Goal: Participate in discussion

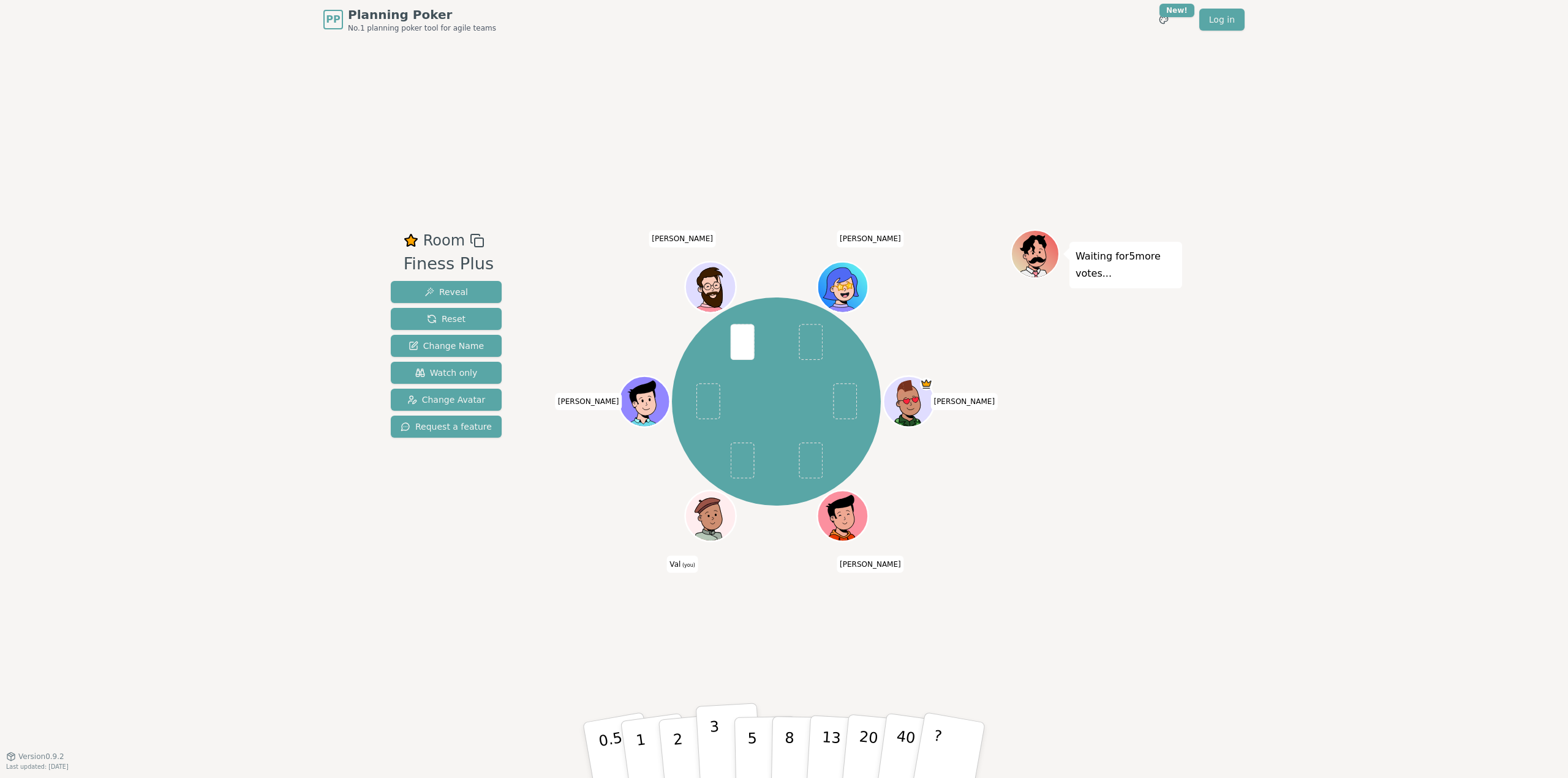
click at [721, 744] on button "3" at bounding box center [729, 750] width 67 height 95
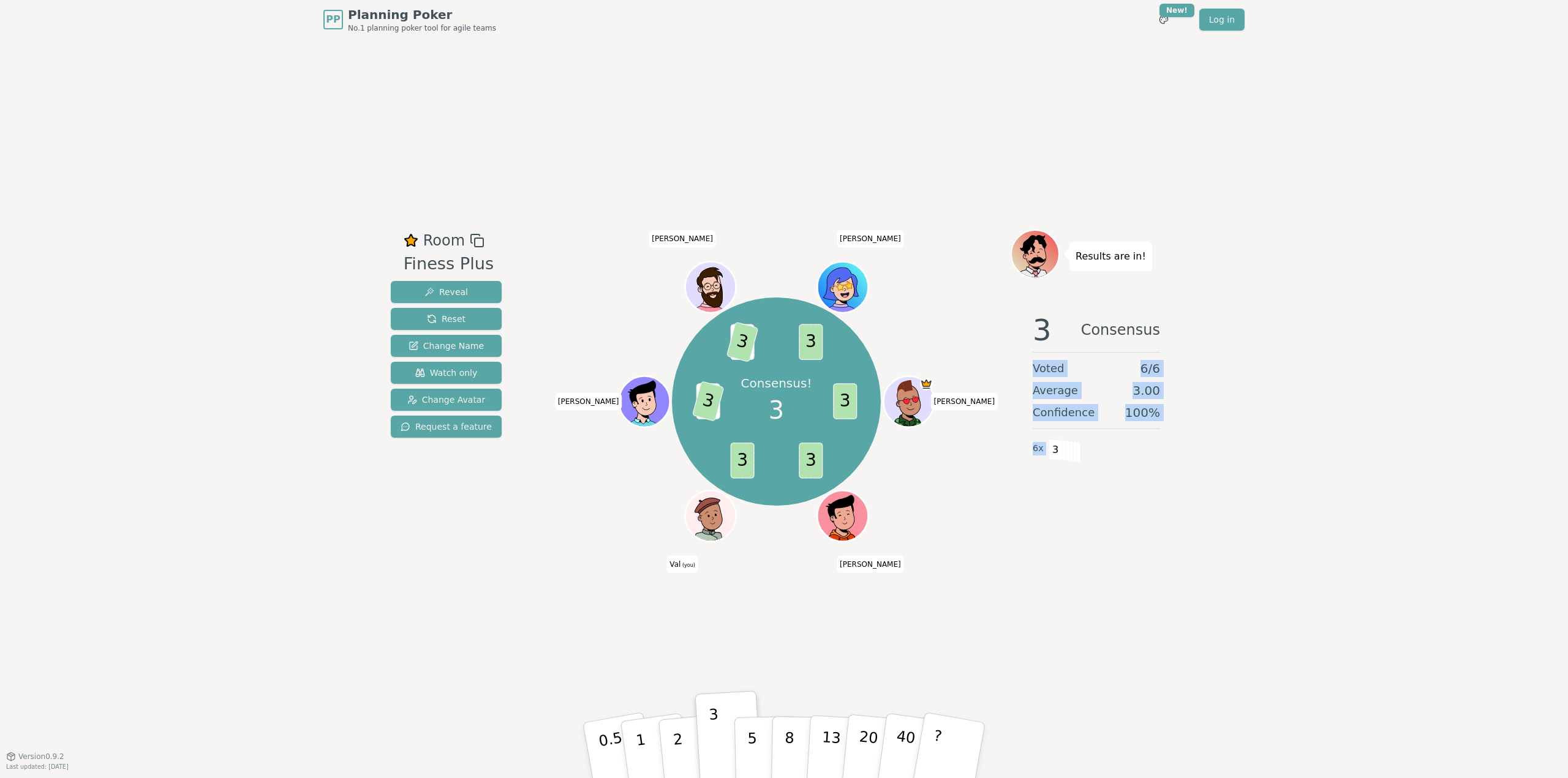
drag, startPoint x: 1027, startPoint y: 372, endPoint x: 1234, endPoint y: 468, distance: 228.2
click at [1243, 468] on div "PP Planning Poker No.1 planning poker tool for agile teams Toggle theme New! Lo…" at bounding box center [784, 389] width 1568 height 778
click at [1206, 456] on div "PP Planning Poker No.1 planning poker tool for agile teams Toggle theme New! Lo…" at bounding box center [784, 389] width 1568 height 778
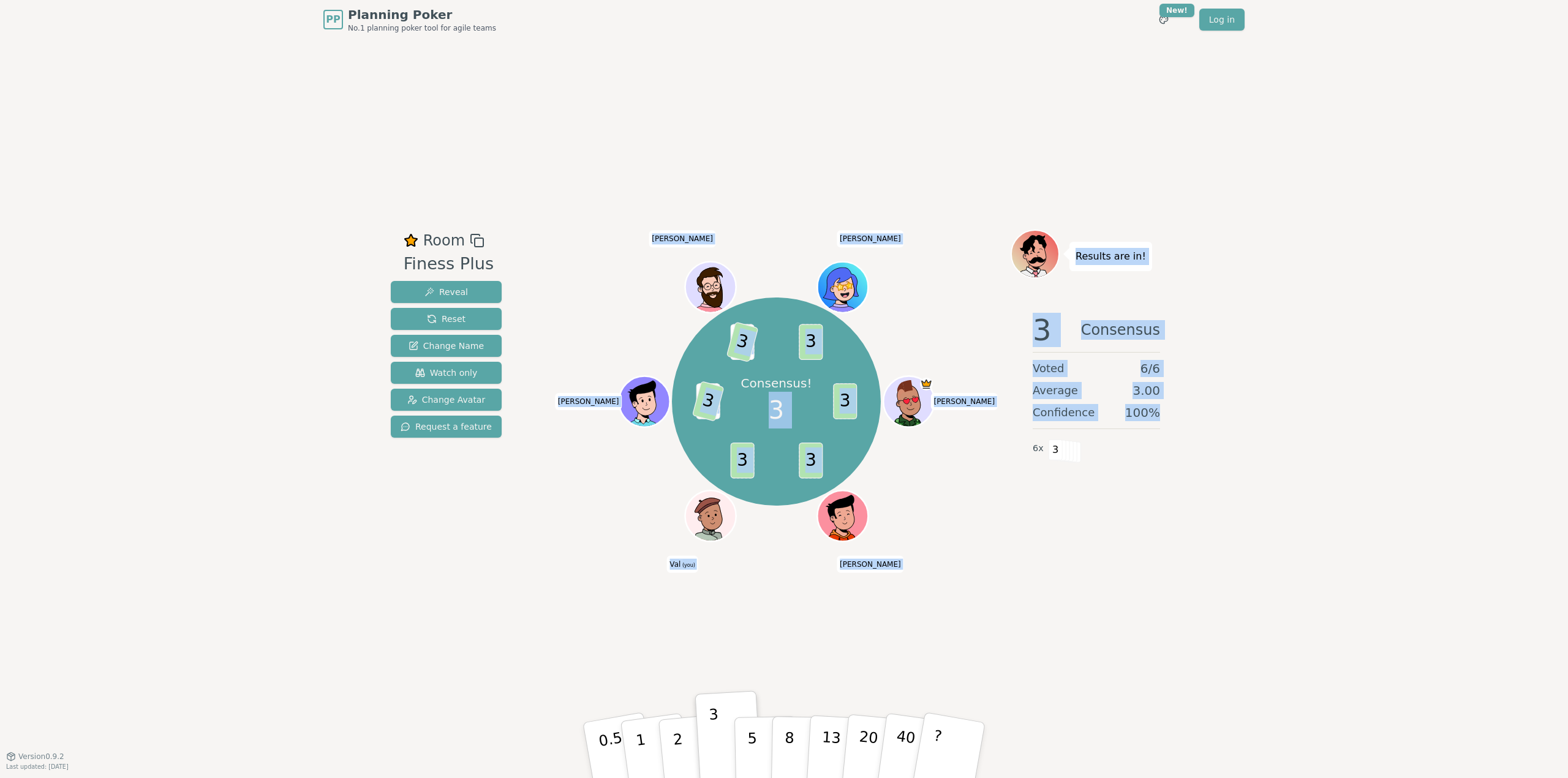
drag, startPoint x: 1009, startPoint y: 370, endPoint x: 1161, endPoint y: 421, distance: 160.3
click at [1161, 421] on div "Room Finess Plus Reveal Reset Change Name Watch only Change Avatar Request a fe…" at bounding box center [784, 398] width 797 height 337
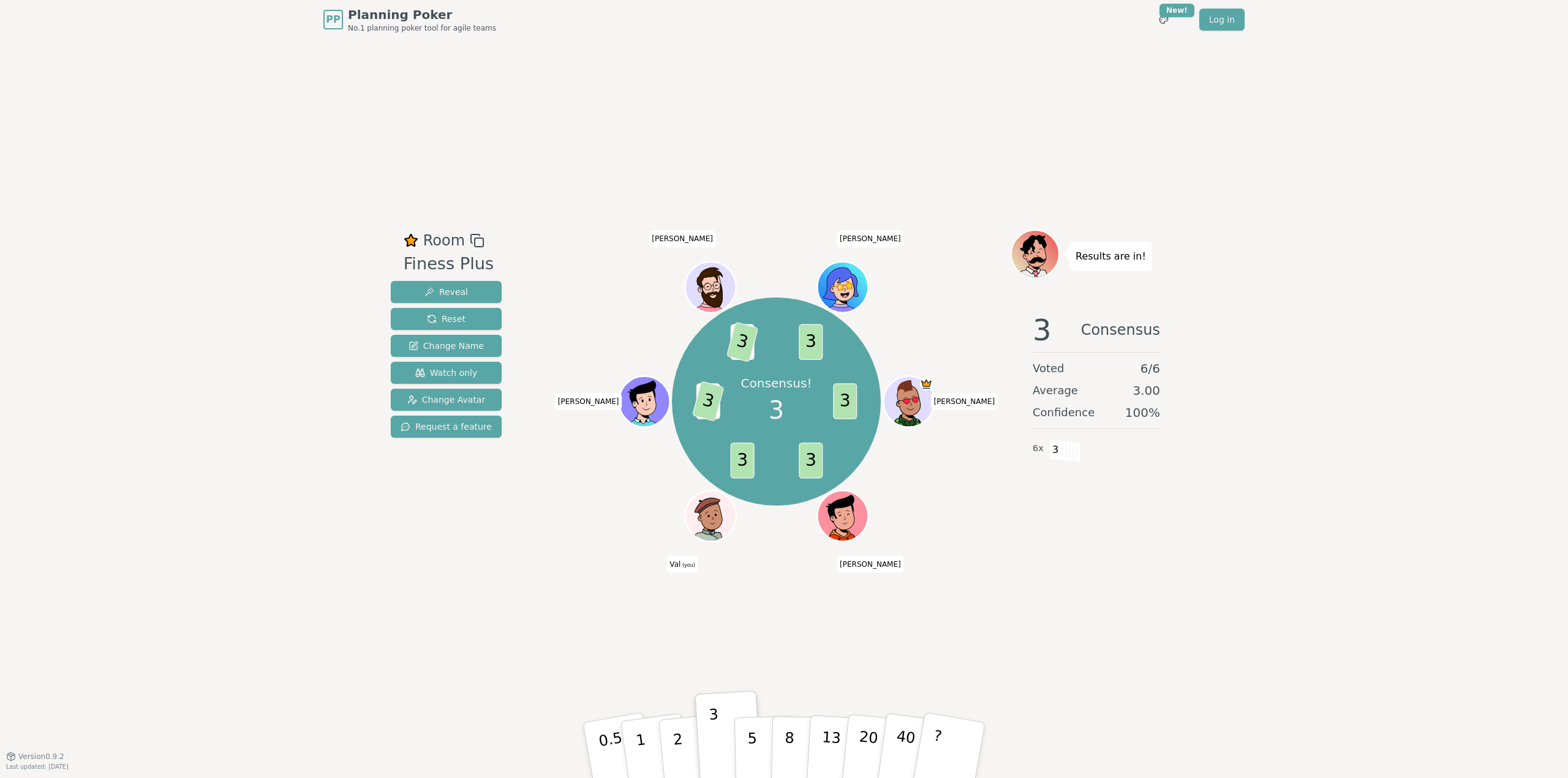
click at [1217, 427] on div "PP Planning Poker No.1 planning poker tool for agile teams Toggle theme New! Lo…" at bounding box center [784, 389] width 1568 height 778
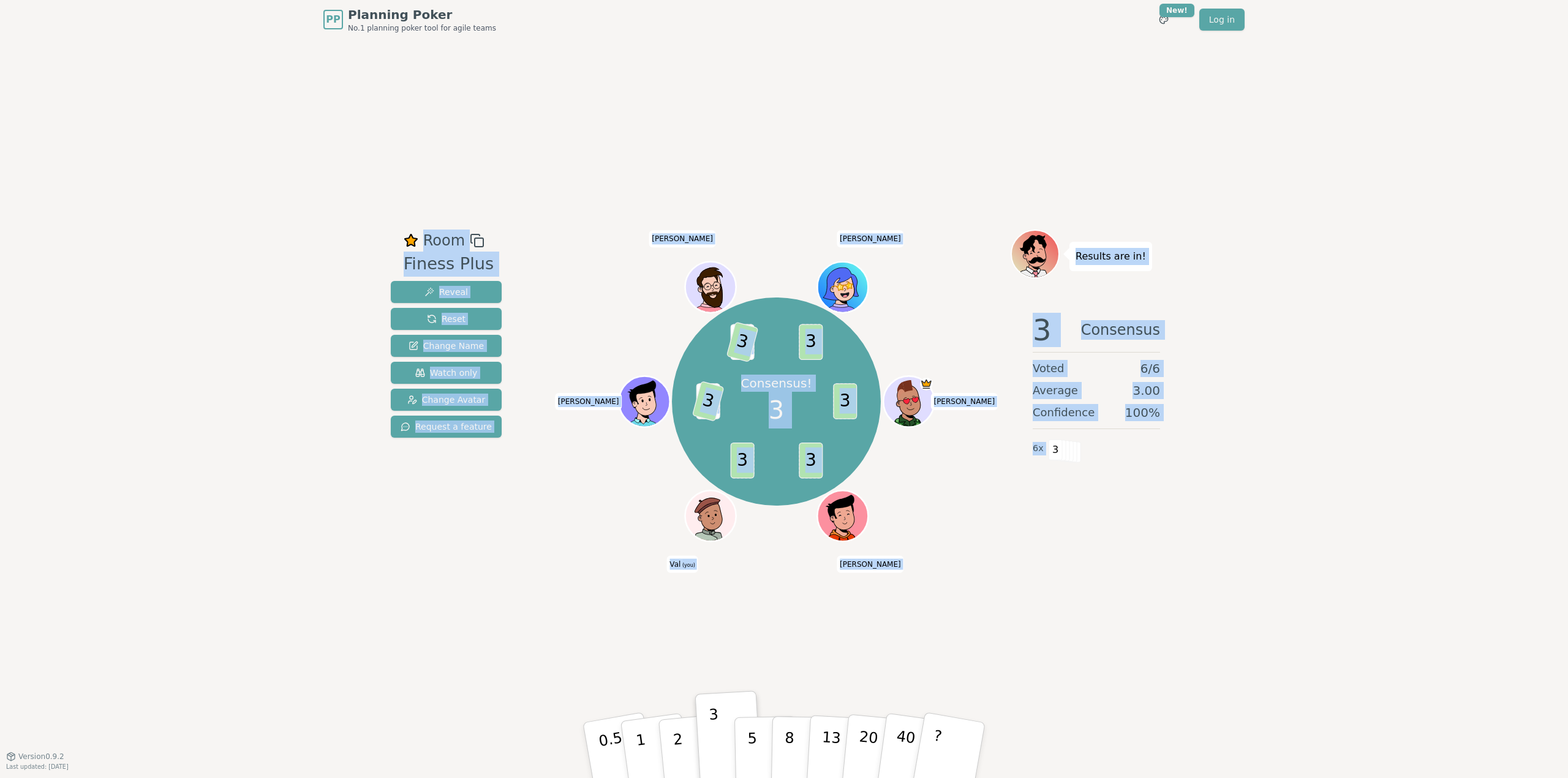
drag, startPoint x: 241, startPoint y: 72, endPoint x: 1400, endPoint y: 681, distance: 1309.3
click at [1400, 681] on div "PP Planning Poker No.1 planning poker tool for agile teams Toggle theme New! Lo…" at bounding box center [784, 389] width 1568 height 778
click at [1203, 599] on div "PP Planning Poker No.1 planning poker tool for agile teams Toggle theme New! Lo…" at bounding box center [784, 389] width 1568 height 778
drag, startPoint x: 539, startPoint y: 137, endPoint x: 1161, endPoint y: 726, distance: 856.6
click at [1161, 726] on div "Room Finess Plus Reveal Reset Change Name Watch only Change Avatar Request a fe…" at bounding box center [784, 398] width 797 height 717
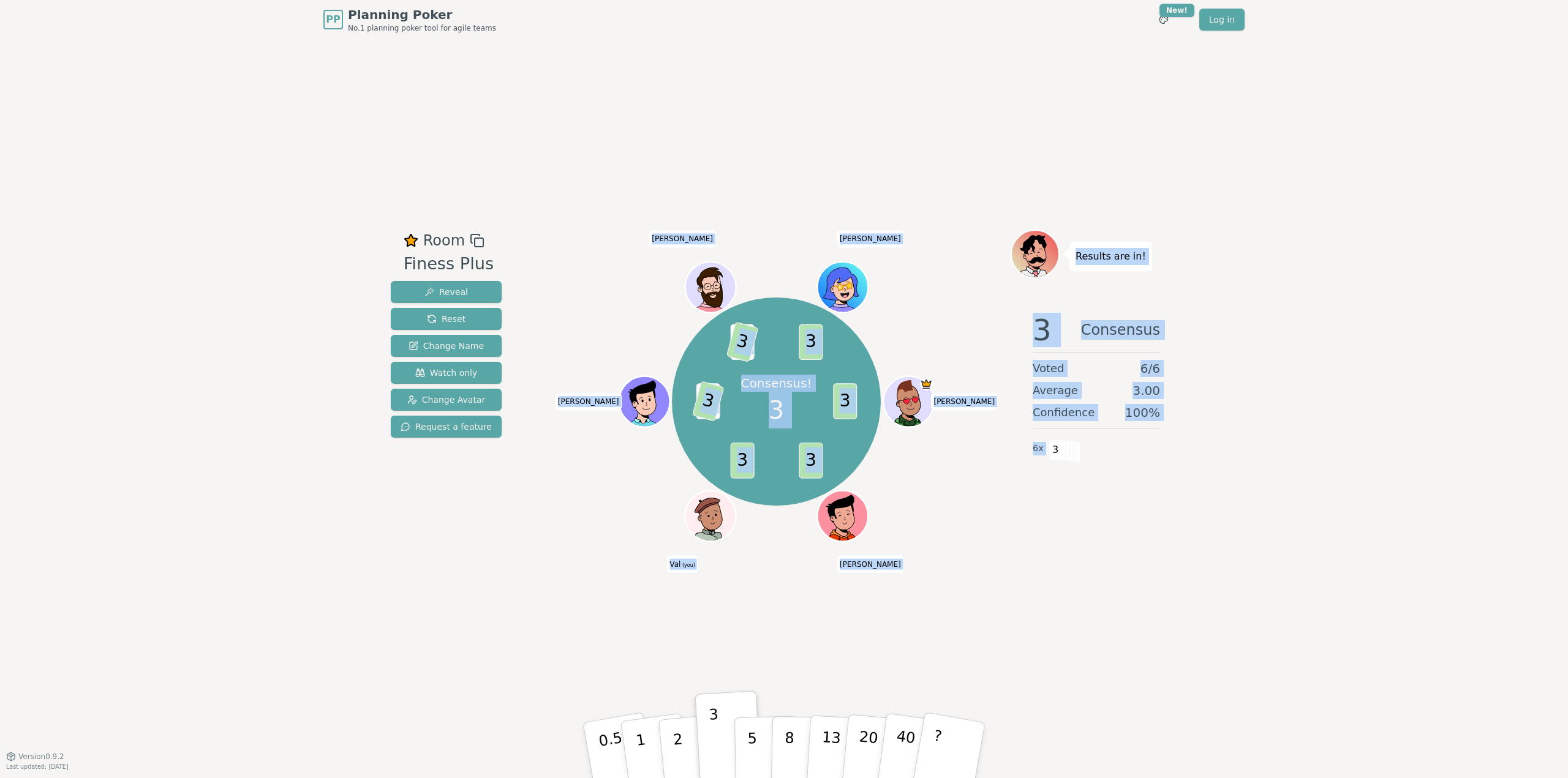
click at [1152, 610] on div "Room Finess Plus Reveal Reset Change Name Watch only Change Avatar Request a fe…" at bounding box center [784, 398] width 797 height 717
